Goal: Task Accomplishment & Management: Manage account settings

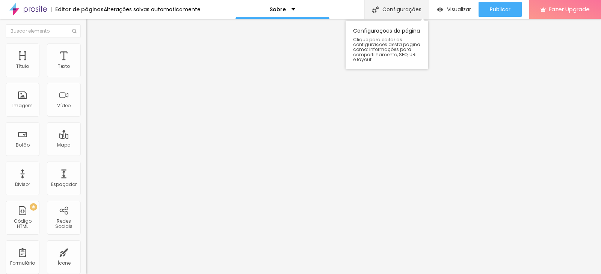
click at [411, 12] on div "Configurações" at bounding box center [396, 9] width 65 height 19
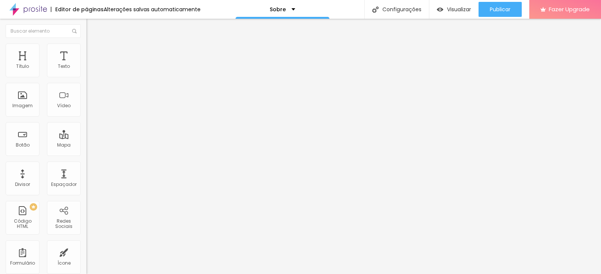
paste textarea "fotógrafo profissional [GEOGRAPHIC_DATA] fotógrafo casamento [PERSON_NAME] fotó…"
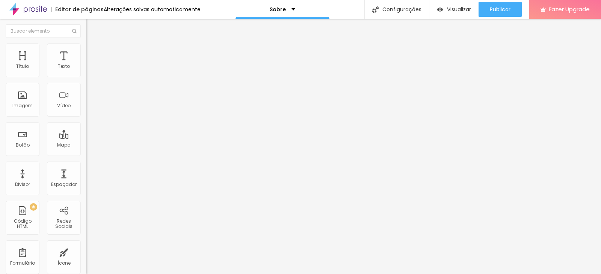
type textarea "fotógrafo profissional [GEOGRAPHIC_DATA], fotógrafo casamento Maricá, fotógrafo…"
